Goal: Transaction & Acquisition: Purchase product/service

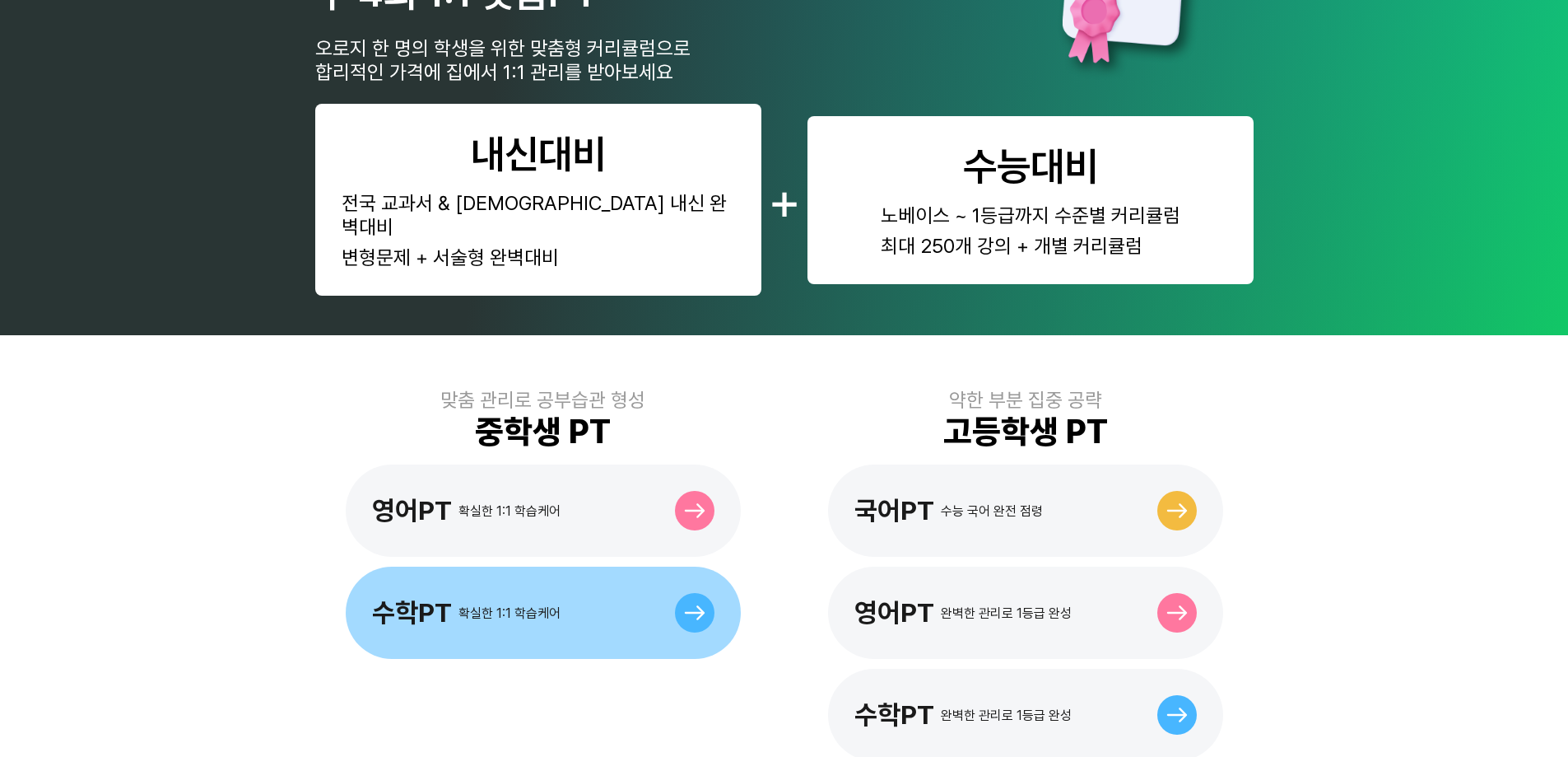
scroll to position [380, 0]
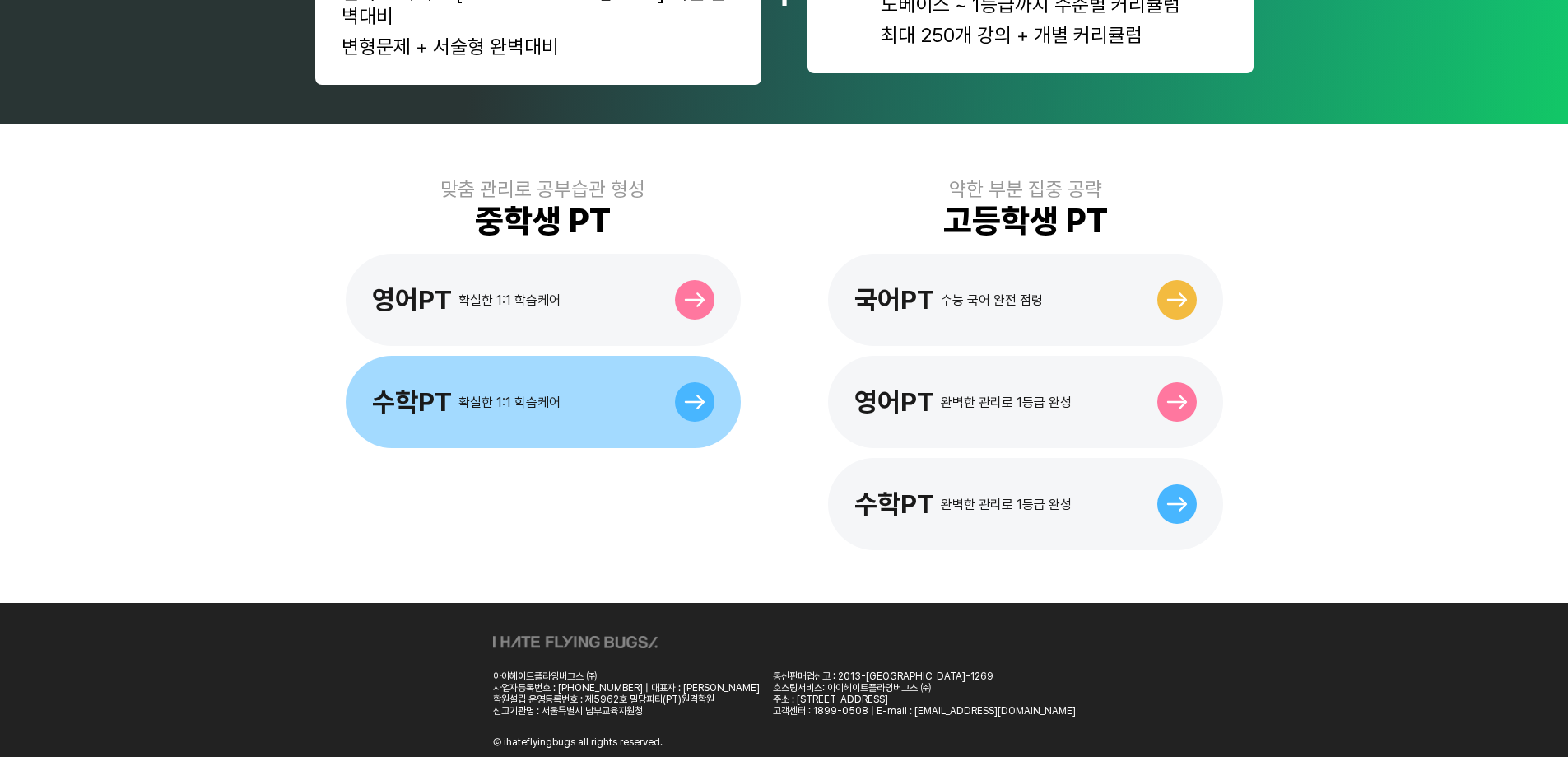
click at [596, 374] on div "수학PT 확실한 1:1 학습케어" at bounding box center [543, 402] width 395 height 92
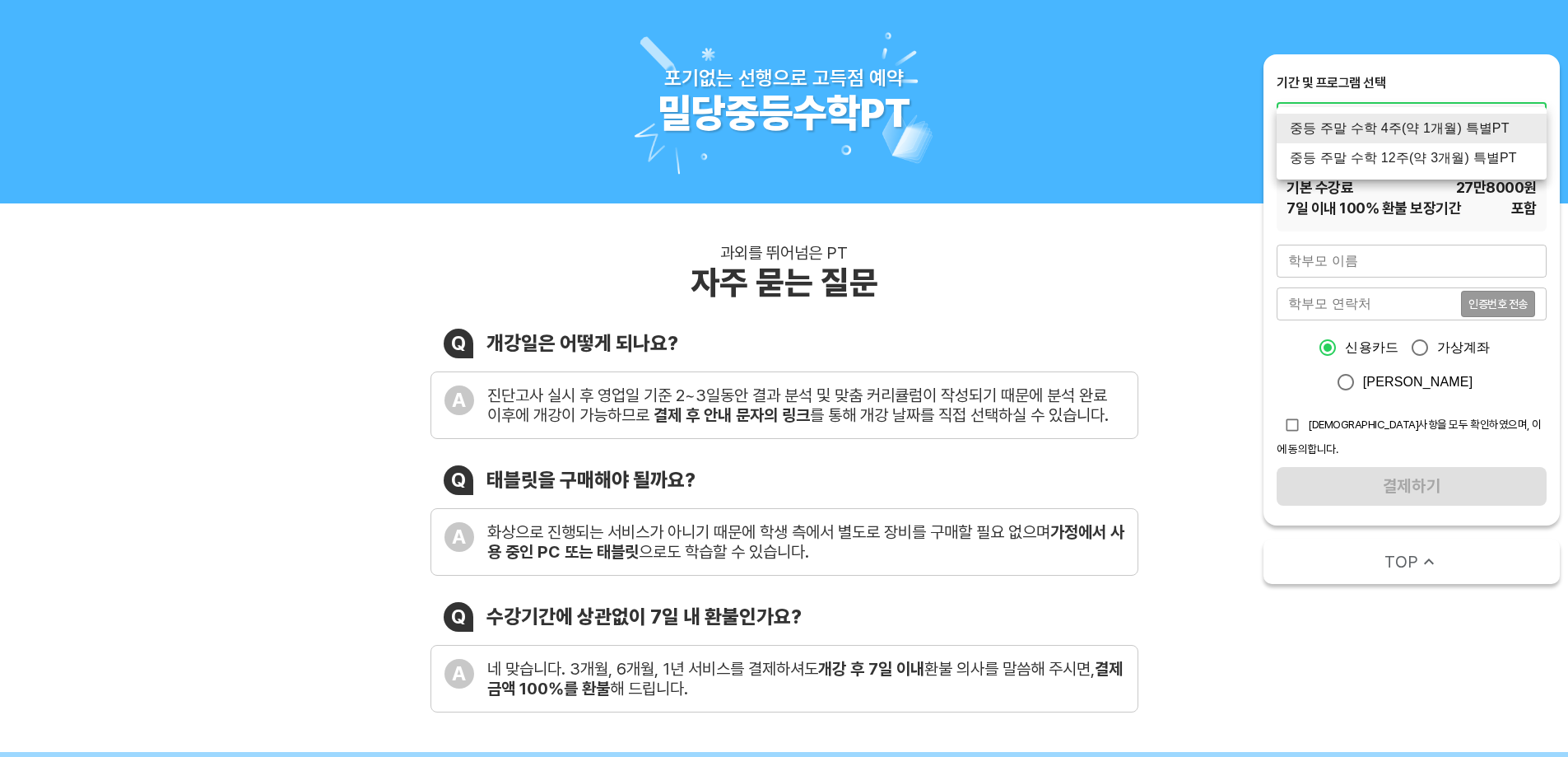
drag, startPoint x: 1389, startPoint y: 133, endPoint x: 1391, endPoint y: 152, distance: 19.1
click at [1391, 136] on li "중등 주말 수학 4주(약 1개월) 특별PT" at bounding box center [1412, 128] width 270 height 30
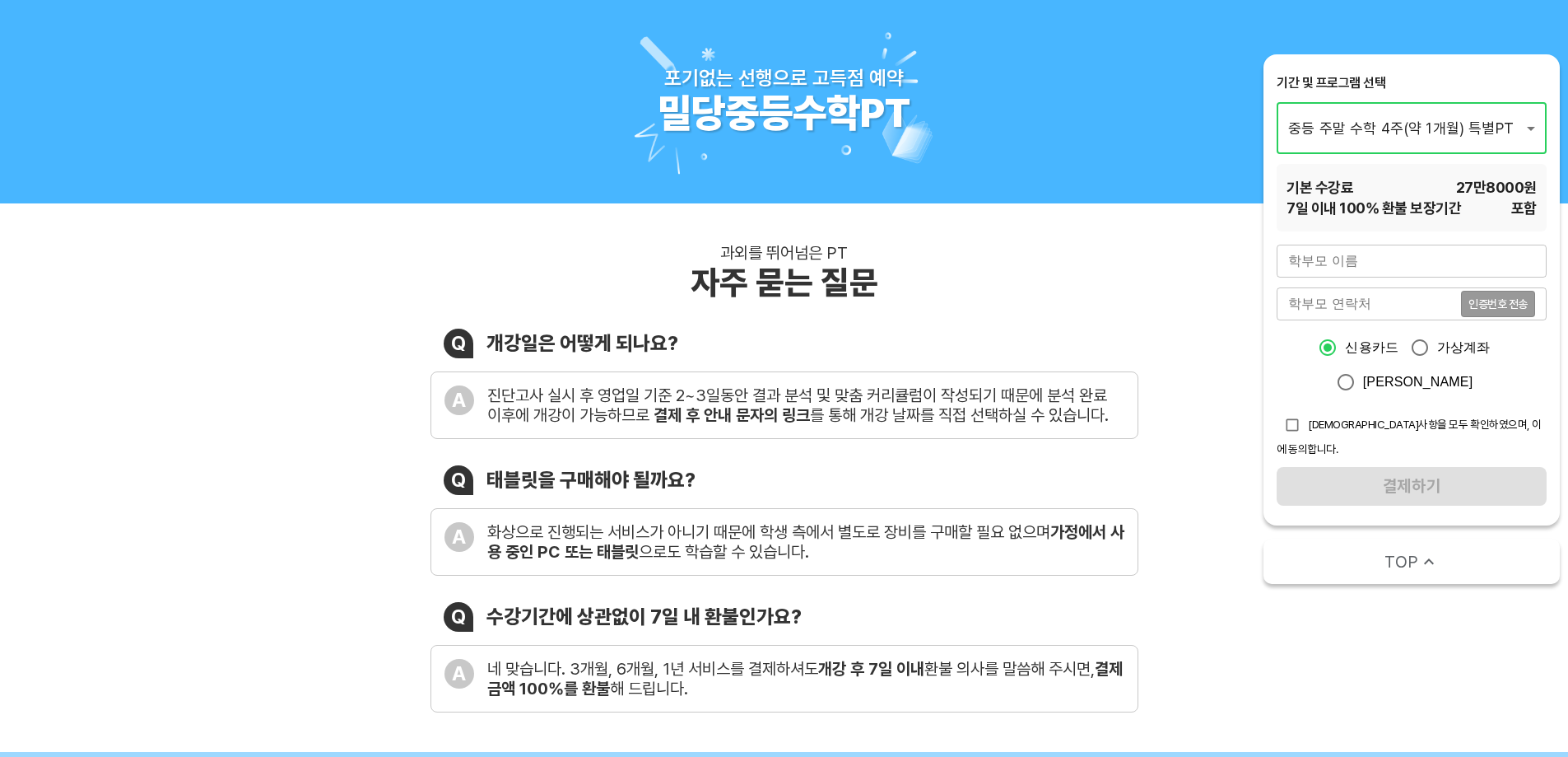
click at [1364, 262] on input "text" at bounding box center [1412, 260] width 270 height 33
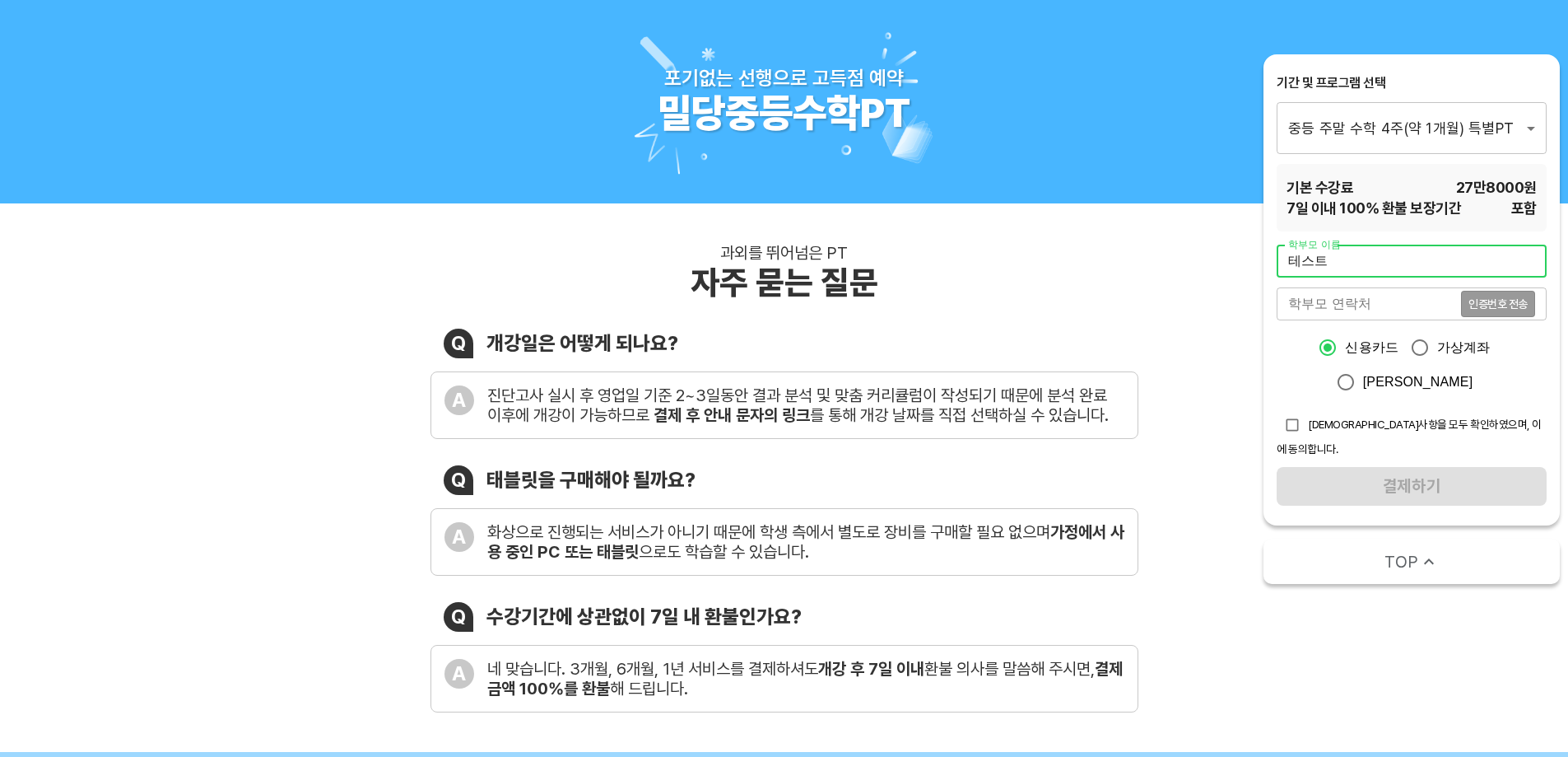
type input "테스트"
type input "01051286898"
click at [1473, 296] on button "인증번호 전송" at bounding box center [1498, 304] width 74 height 26
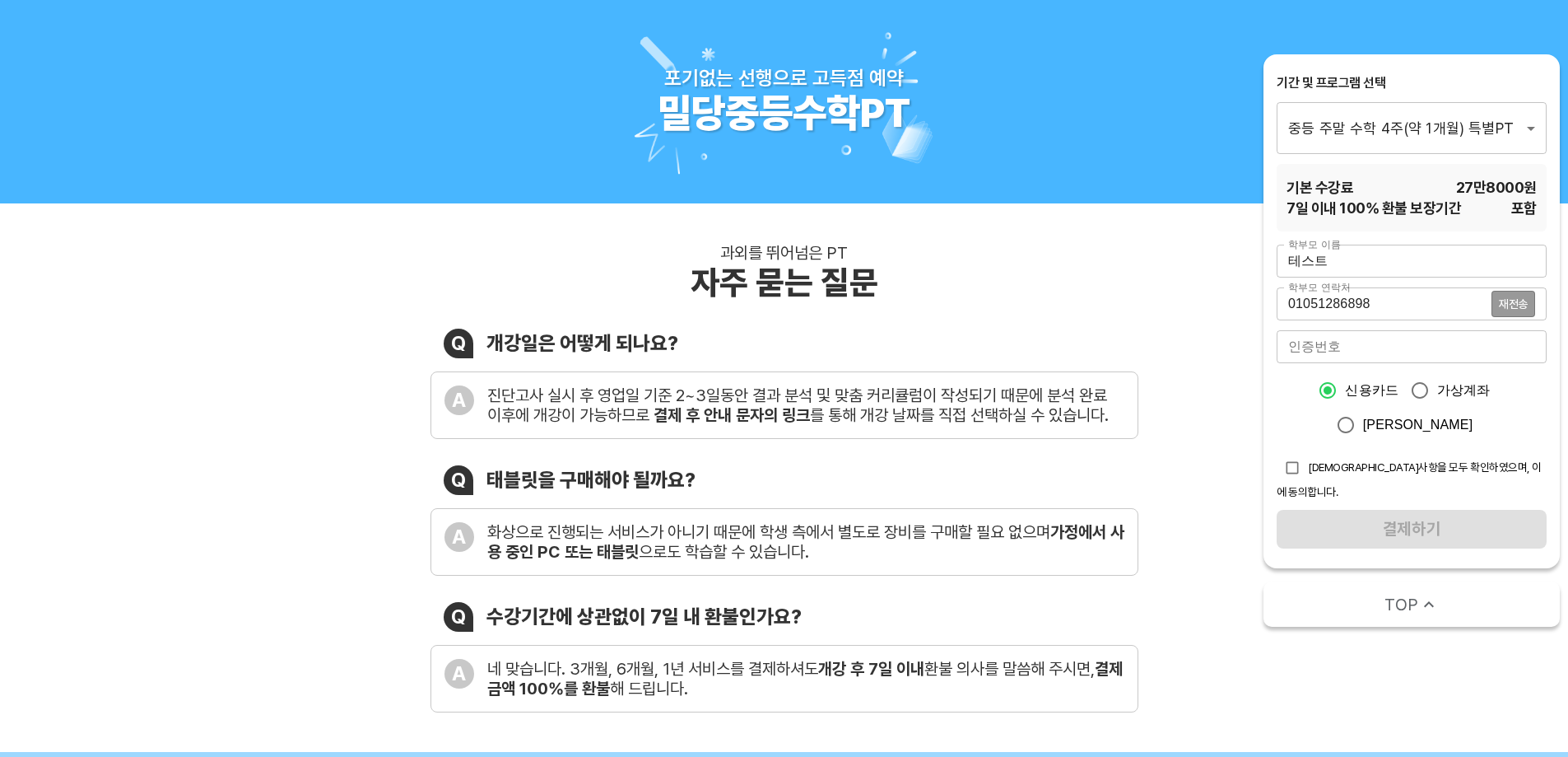
click at [1350, 349] on input "number" at bounding box center [1412, 346] width 270 height 33
click at [1342, 345] on input "number" at bounding box center [1412, 346] width 270 height 33
type input "2505"
drag, startPoint x: 1299, startPoint y: 467, endPoint x: 1303, endPoint y: 474, distance: 8.1
click at [1298, 467] on input "checkbox" at bounding box center [1292, 468] width 31 height 31
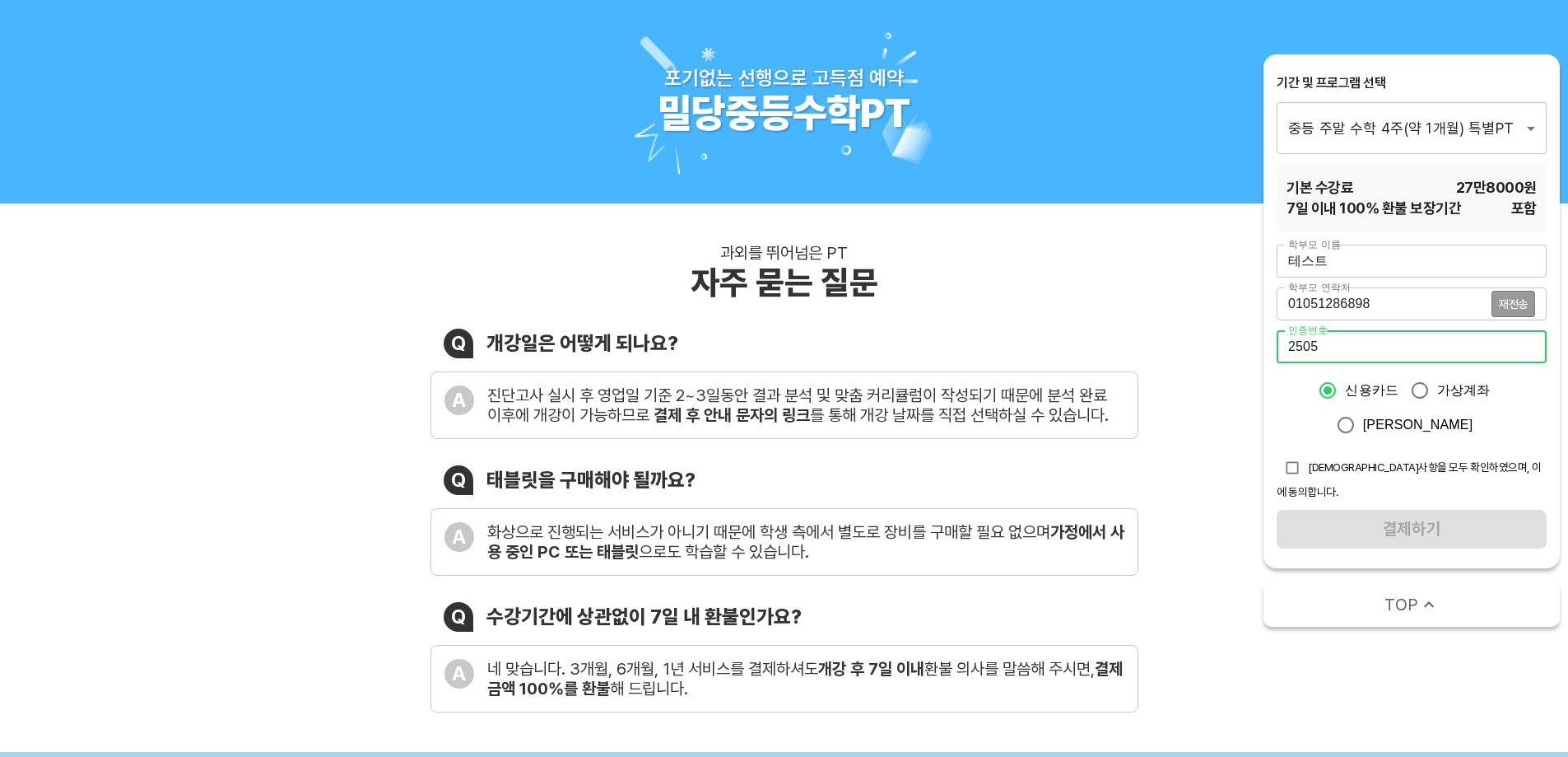
checkbox input "true"
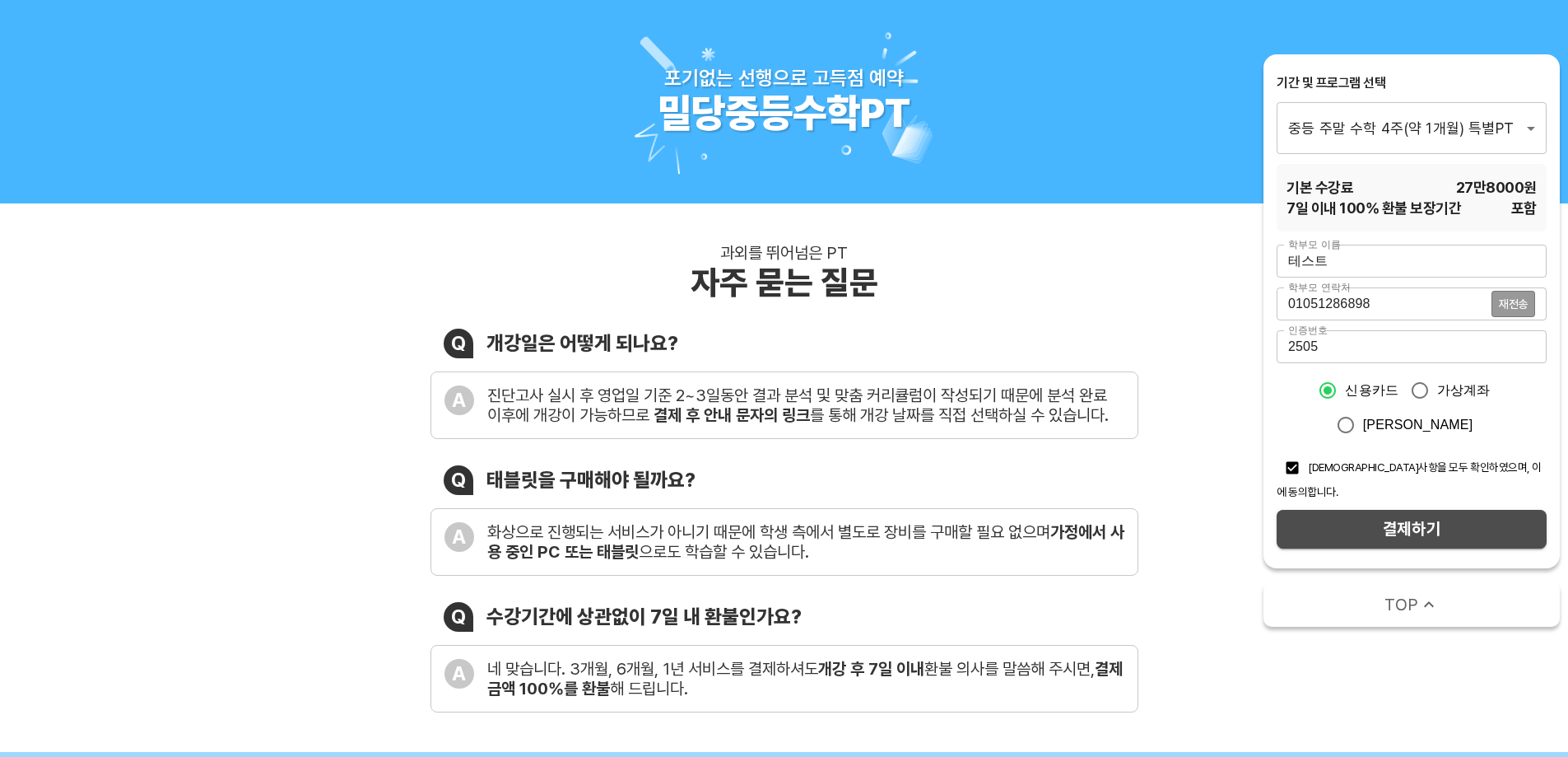
click at [1361, 510] on button "결제하기" at bounding box center [1412, 528] width 270 height 38
click at [1357, 514] on span "결제하기" at bounding box center [1412, 528] width 244 height 29
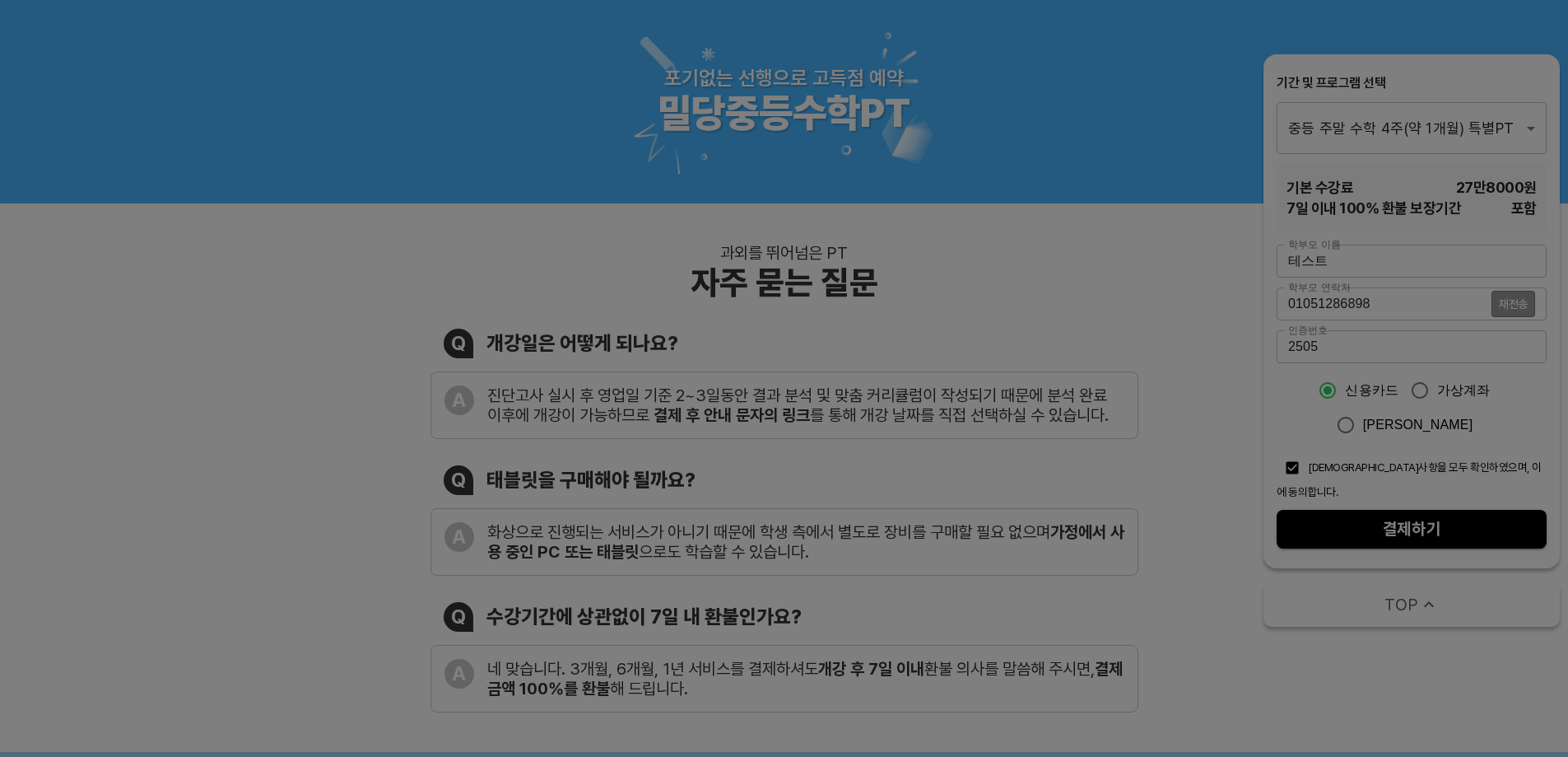
click at [322, 326] on div at bounding box center [784, 378] width 1568 height 757
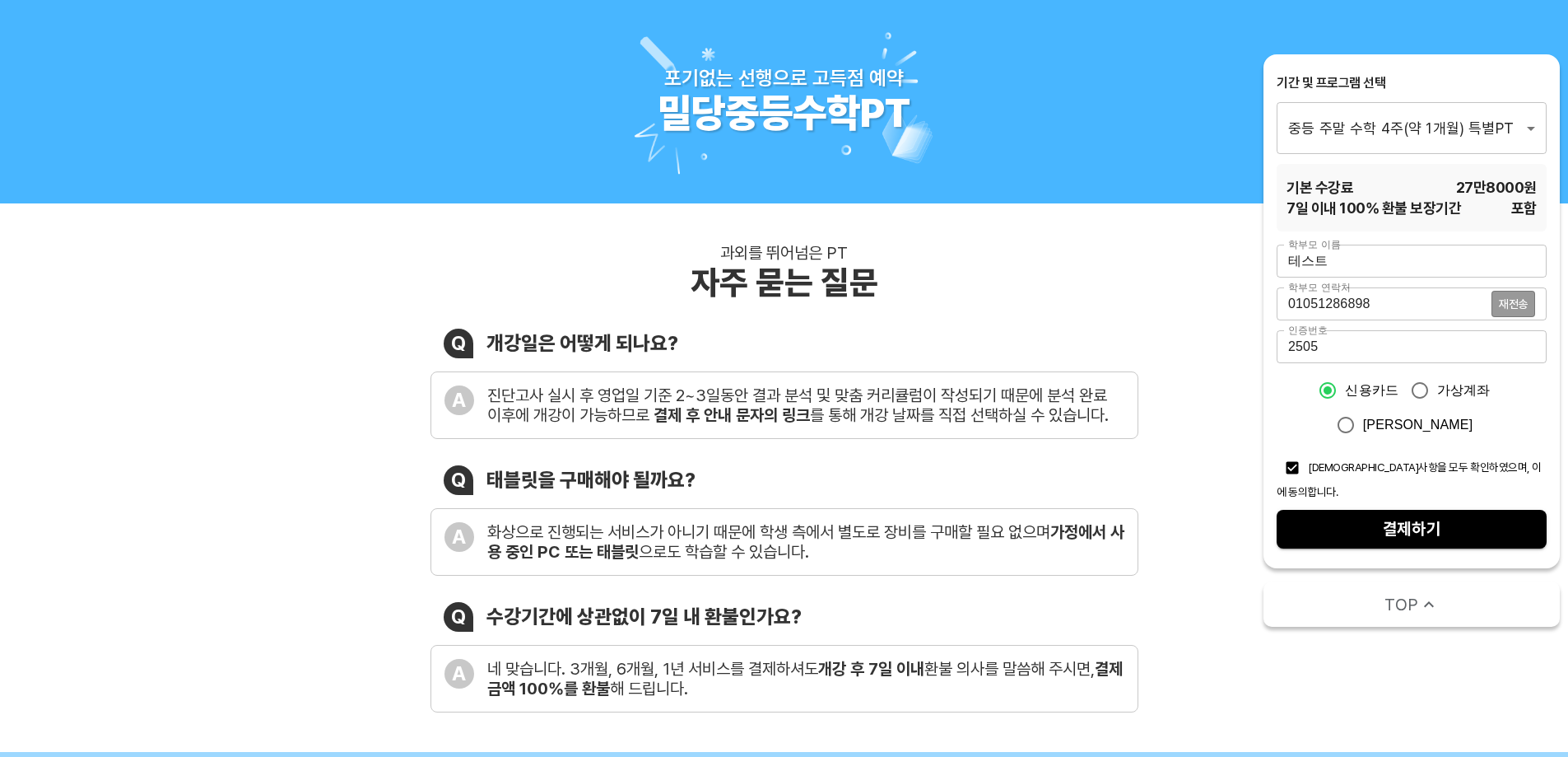
click at [1436, 514] on span "결제하기" at bounding box center [1412, 528] width 244 height 29
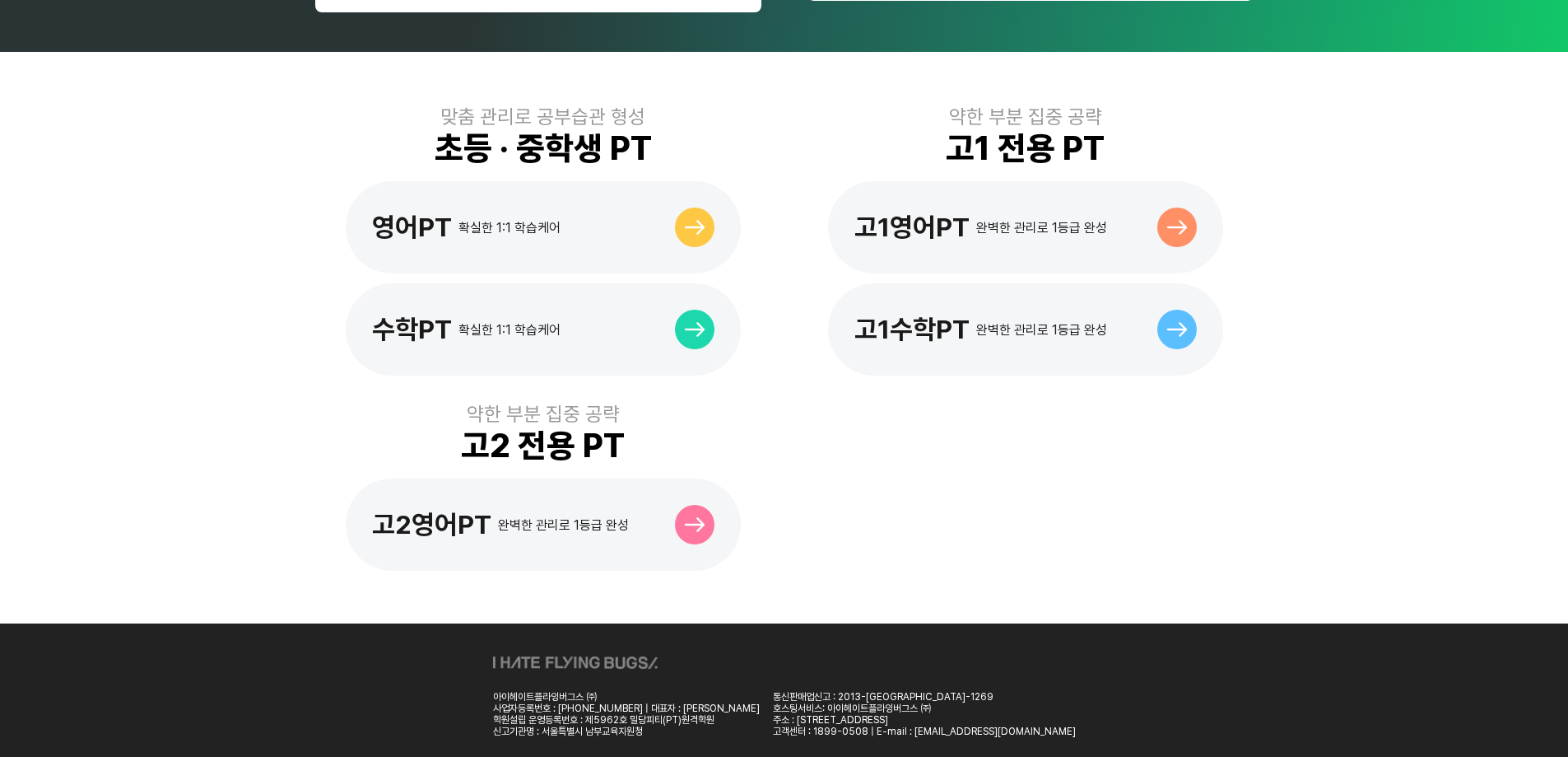
scroll to position [1003, 0]
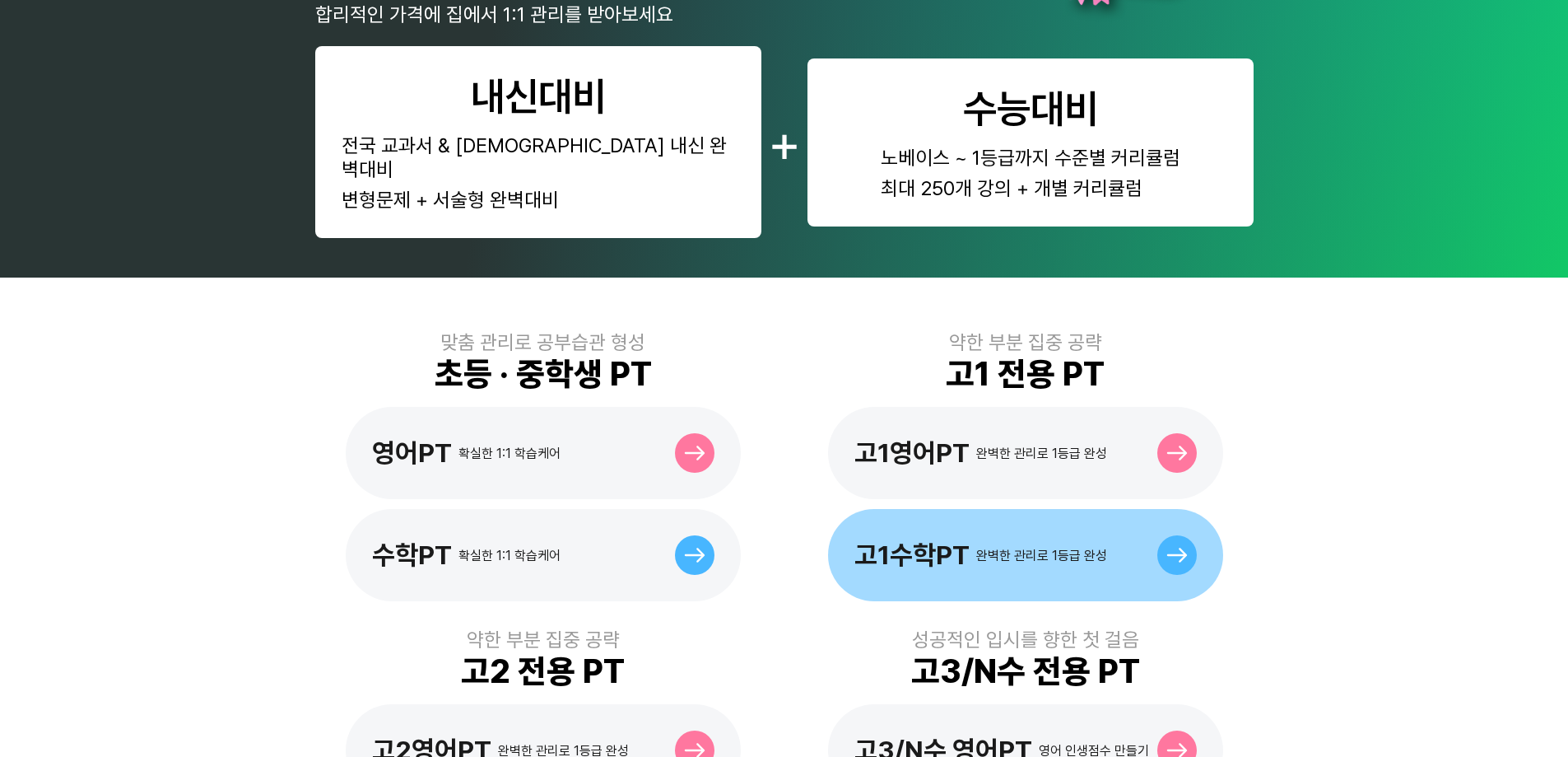
scroll to position [494, 0]
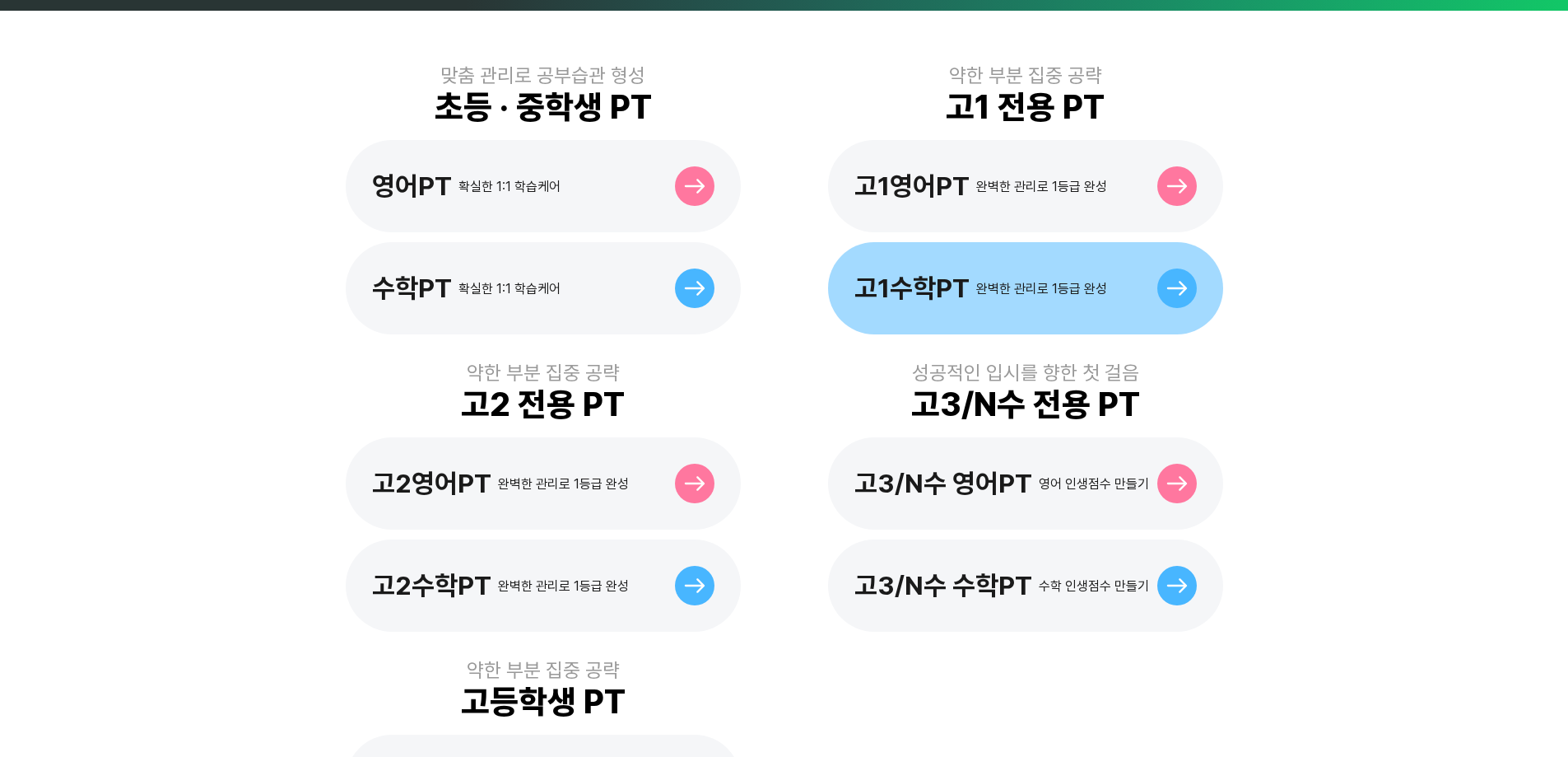
click at [966, 276] on div "고1수학PT" at bounding box center [911, 288] width 115 height 31
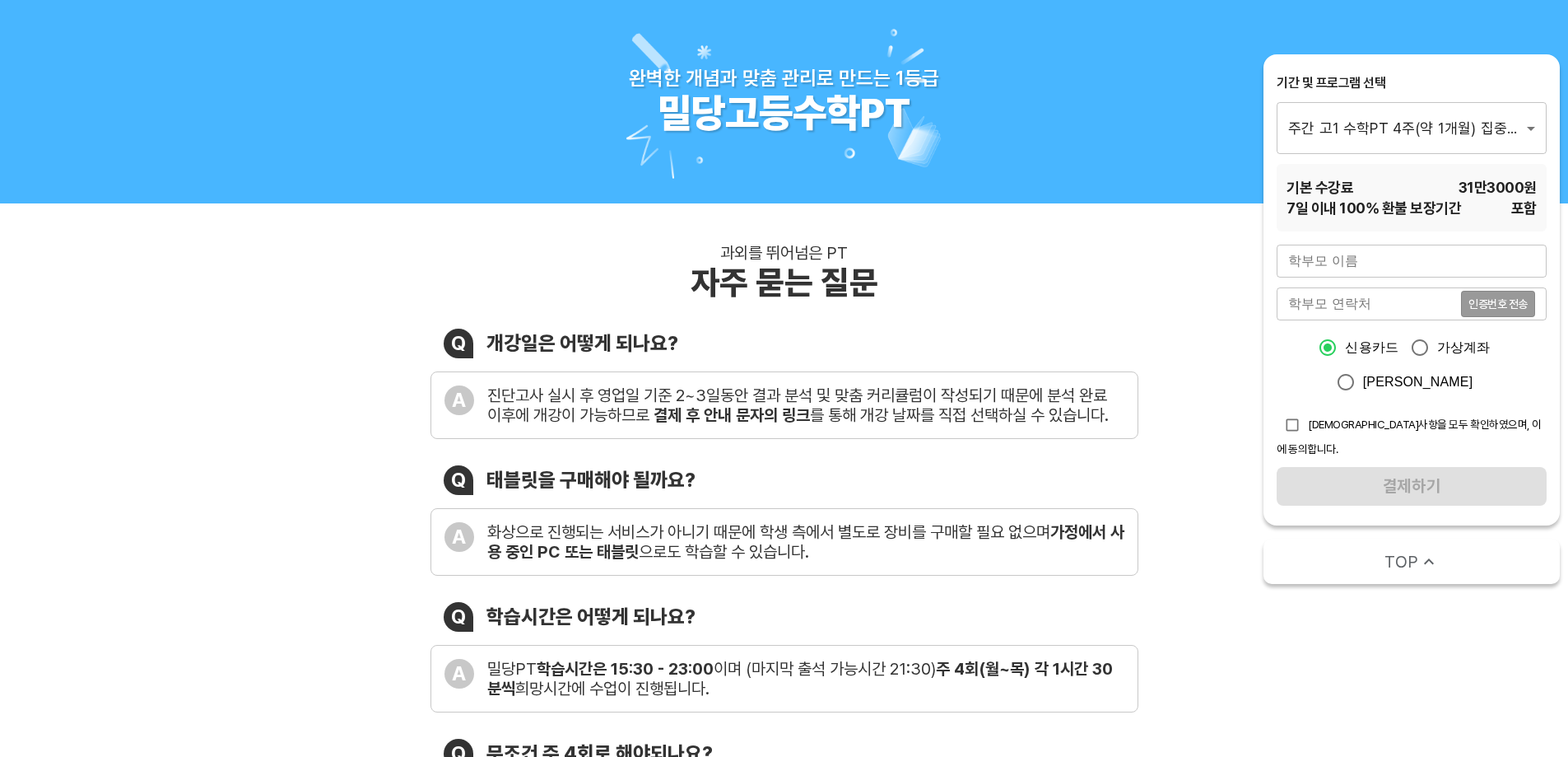
click at [1414, 271] on input "text" at bounding box center [1412, 260] width 270 height 33
type input "테스트"
click at [1327, 298] on input "tel" at bounding box center [1368, 304] width 185 height 33
type input "01051286898"
click at [1487, 311] on button "인증번호 전송" at bounding box center [1498, 304] width 74 height 26
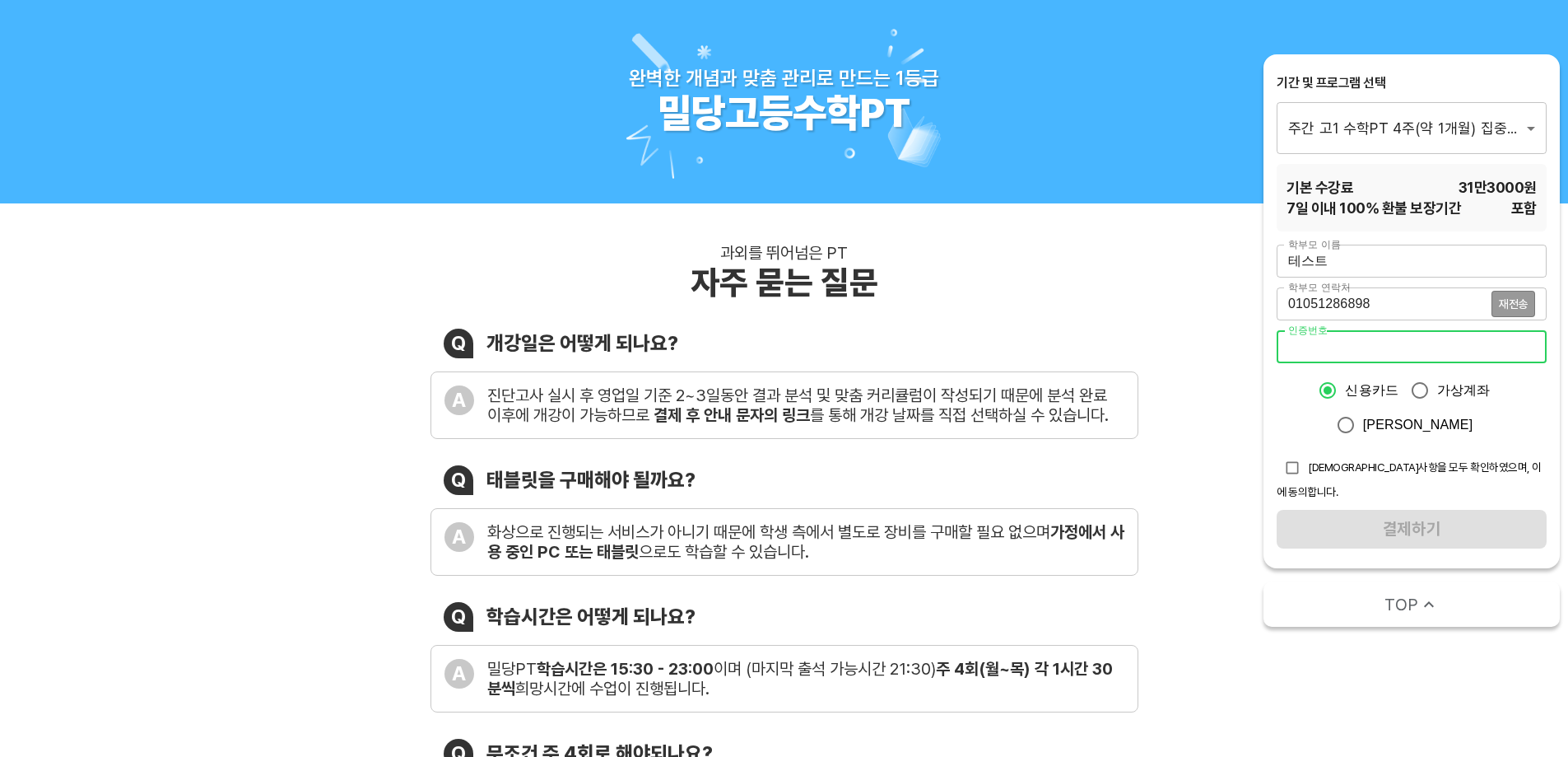
drag, startPoint x: 1427, startPoint y: 343, endPoint x: 1419, endPoint y: 346, distance: 8.5
click at [1424, 344] on input "number" at bounding box center [1412, 346] width 270 height 33
type input "9626"
click at [1350, 465] on span "[DEMOGRAPHIC_DATA]사항을 모두 확인하였으며, 이에 동의합니다." at bounding box center [1409, 479] width 265 height 37
click at [1303, 473] on input "checkbox" at bounding box center [1292, 468] width 31 height 31
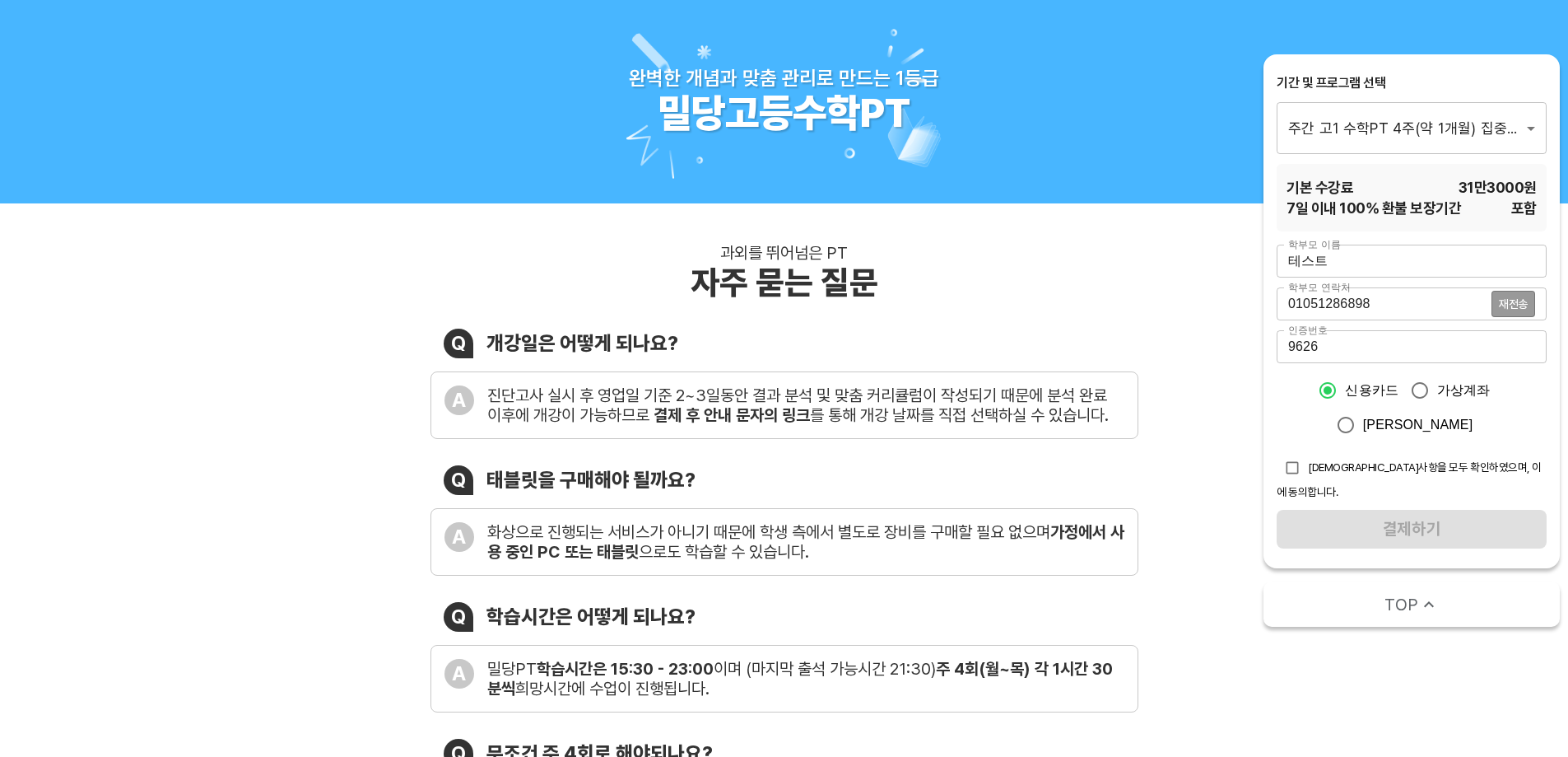
checkbox input "true"
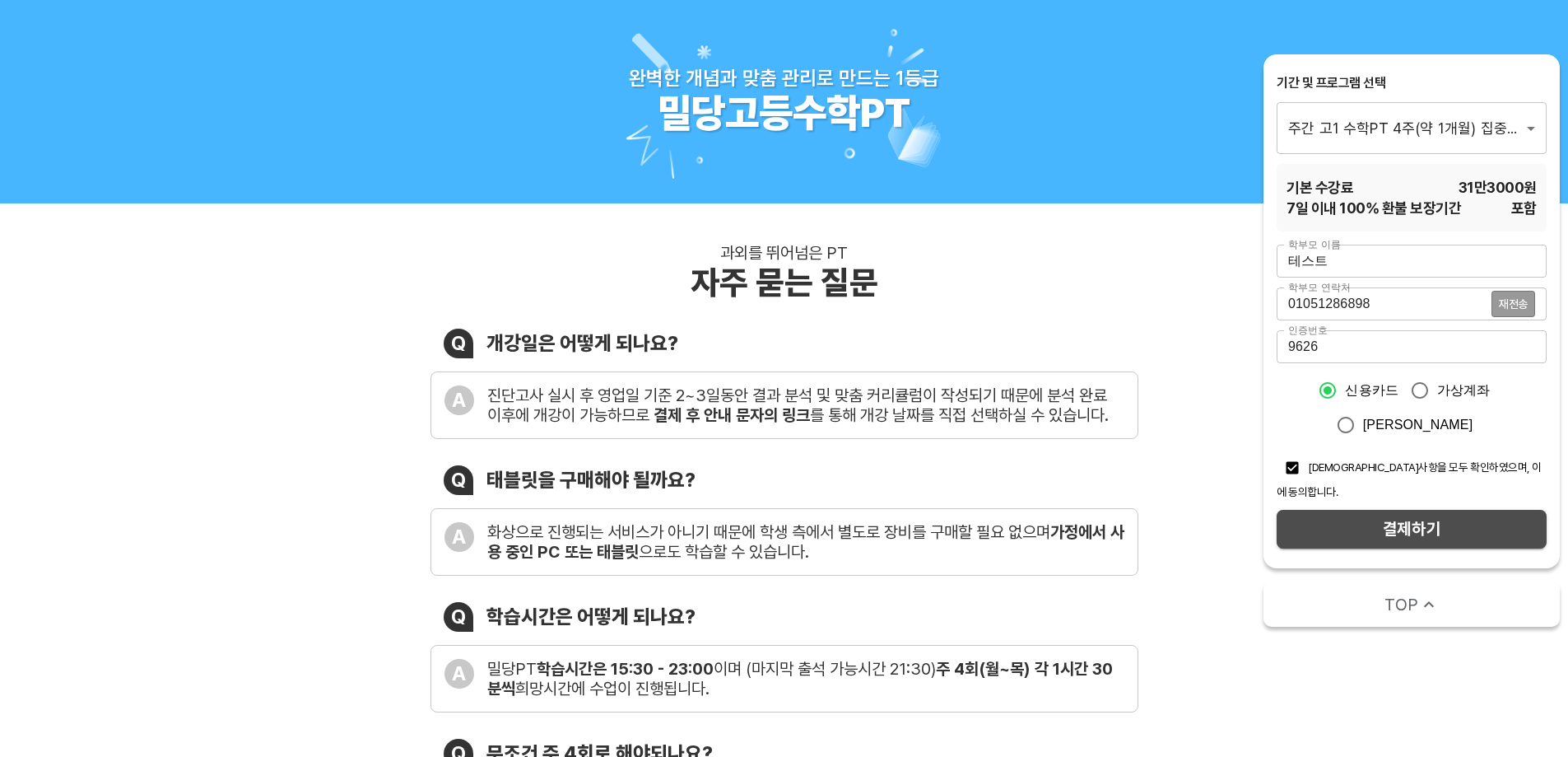
click at [1426, 521] on span "결제하기" at bounding box center [1412, 528] width 244 height 29
